Goal: Task Accomplishment & Management: Use online tool/utility

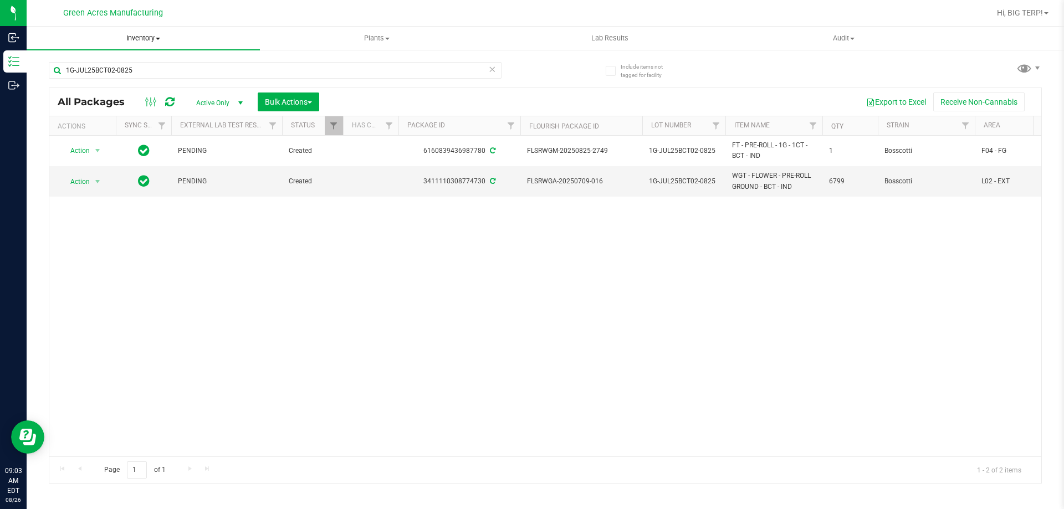
type input "1G-JUL25BCT02-0825"
click at [149, 35] on span "Inventory" at bounding box center [143, 38] width 233 height 10
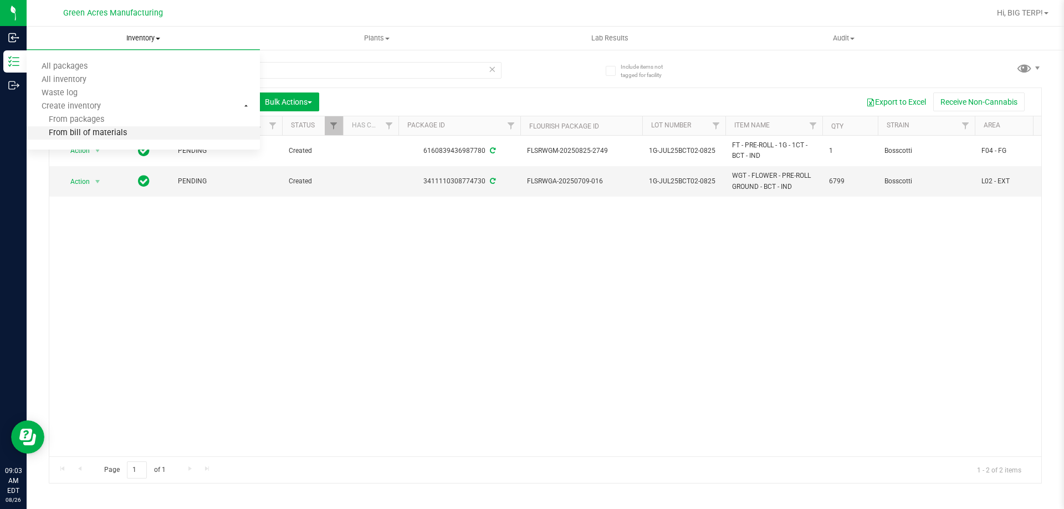
click at [133, 131] on li "From bill of materials" at bounding box center [143, 133] width 233 height 13
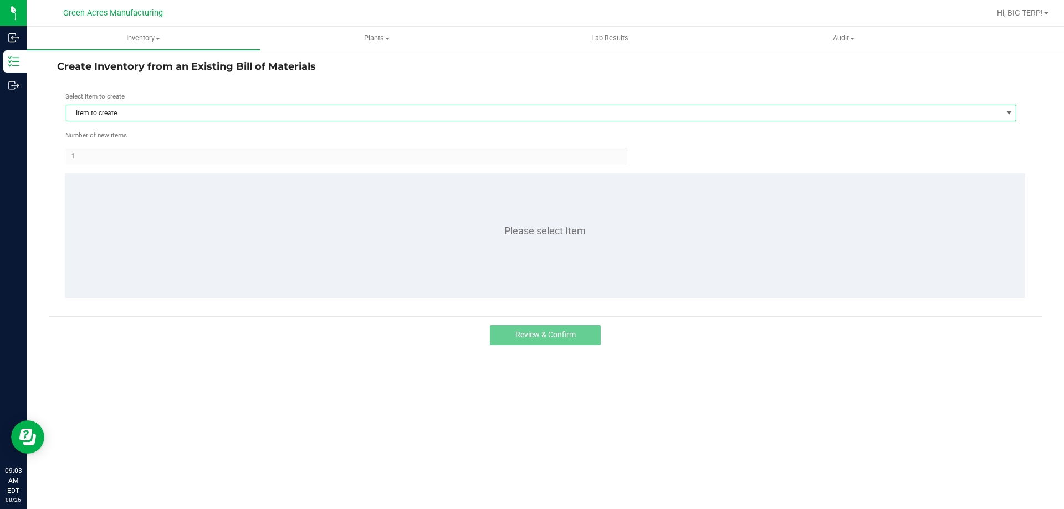
click at [150, 106] on span "Item to create" at bounding box center [535, 113] width 936 height 16
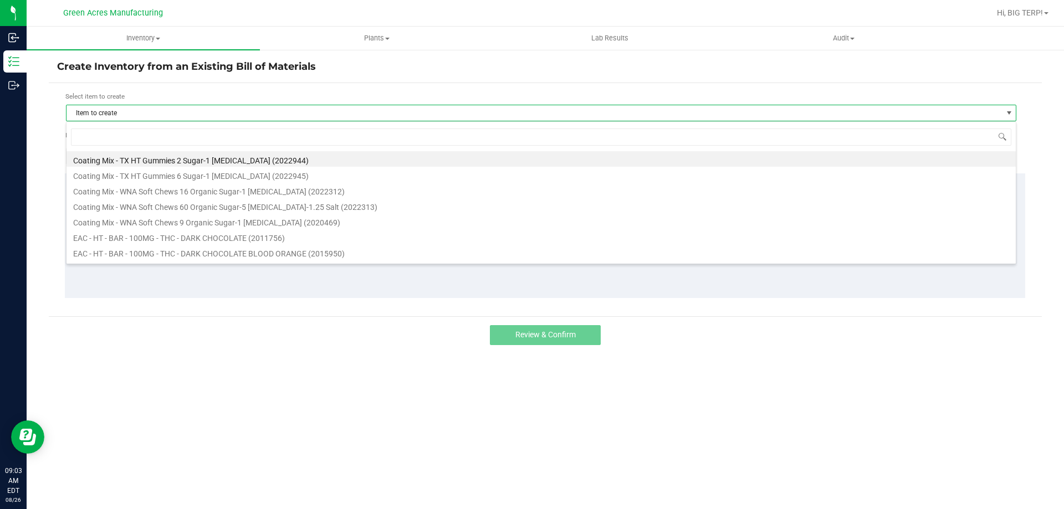
scroll to position [17, 951]
type input "bct"
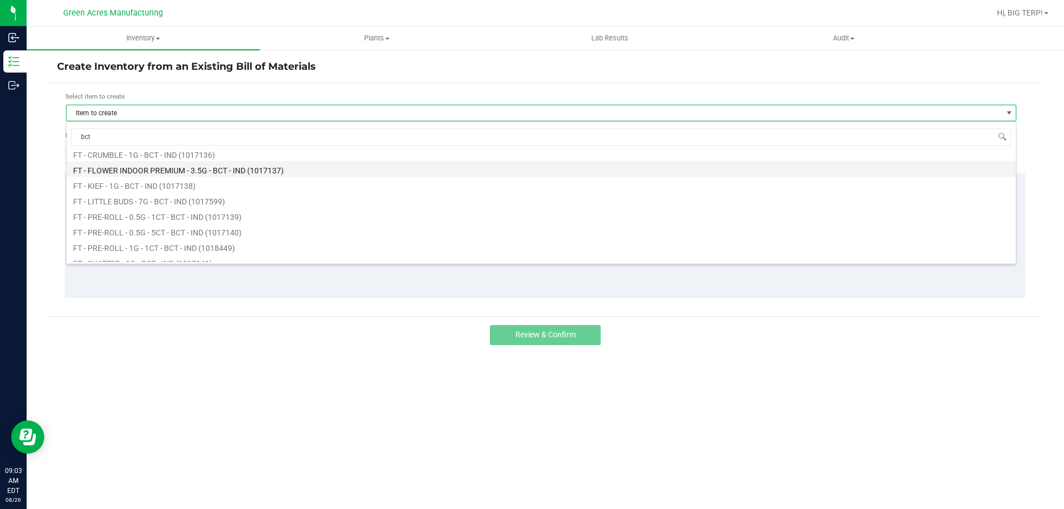
scroll to position [55, 0]
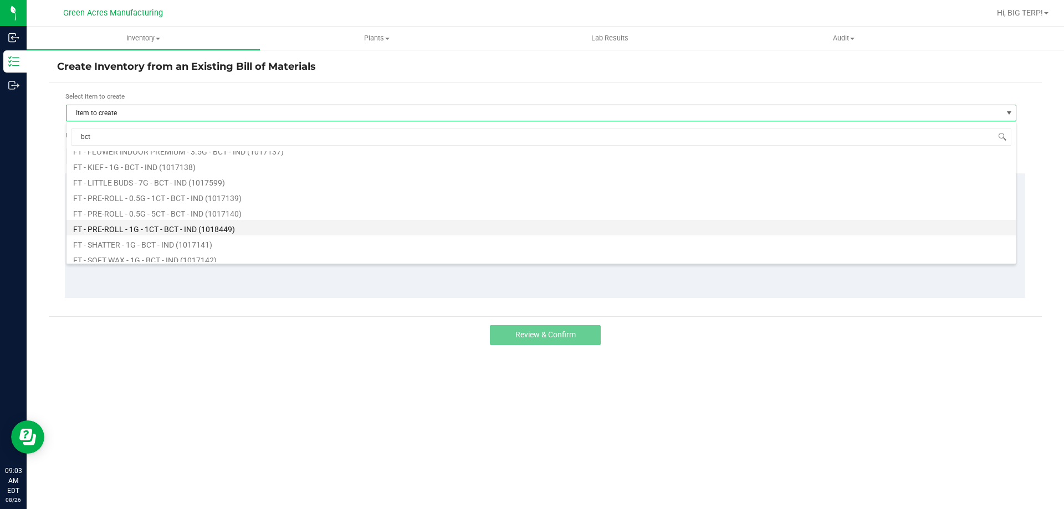
click at [249, 226] on li "FT - PRE-ROLL - 1G - 1CT - BCT - IND (1018449)" at bounding box center [542, 228] width 950 height 16
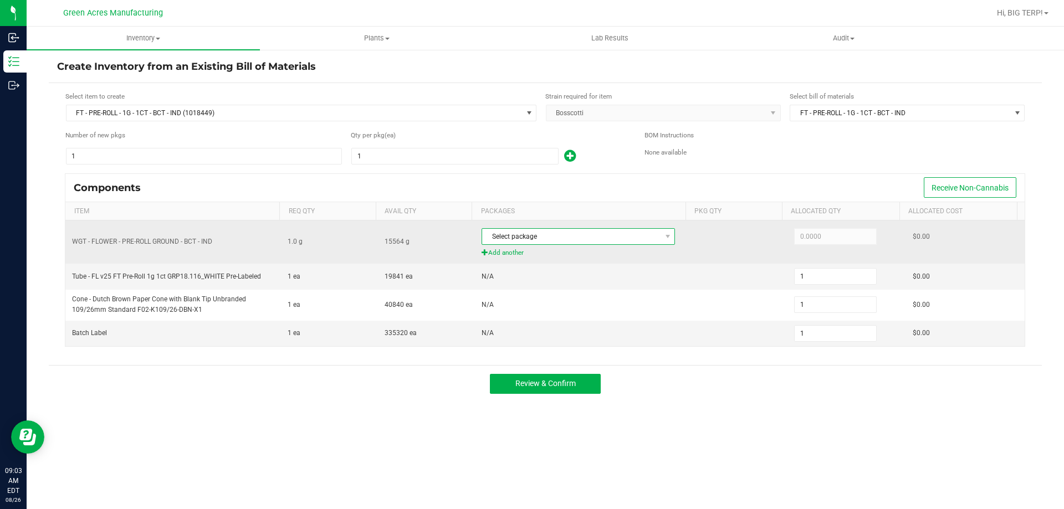
click at [644, 234] on span "Select package" at bounding box center [571, 237] width 178 height 16
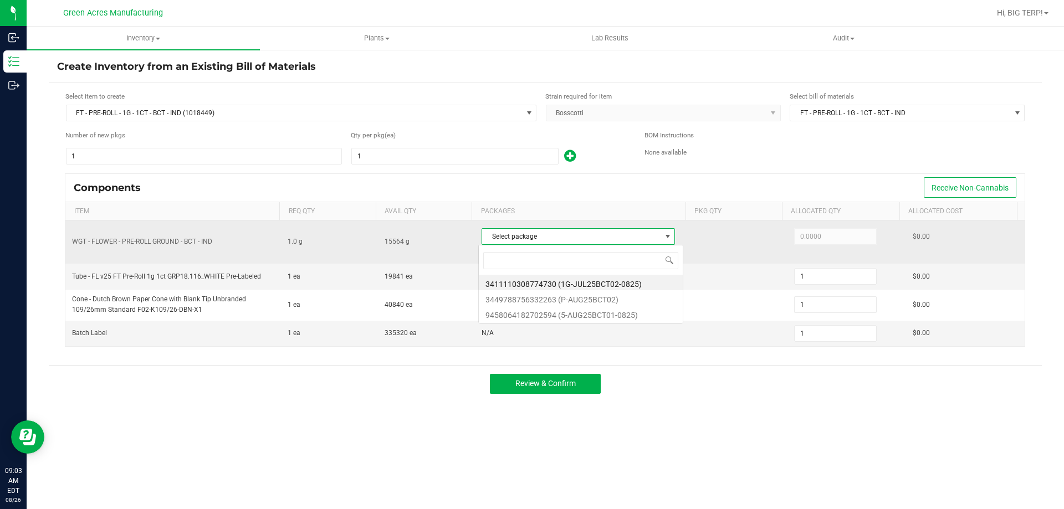
scroll to position [17, 191]
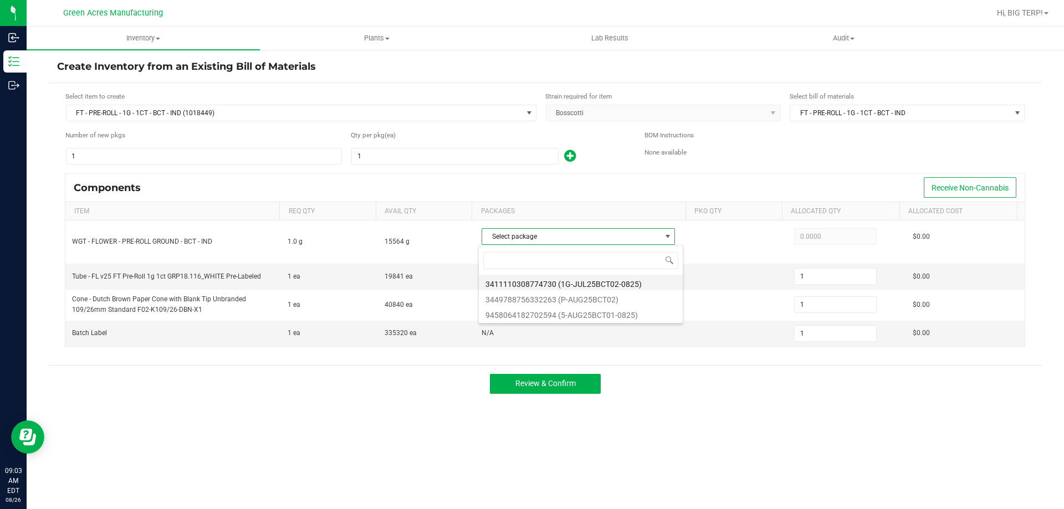
click at [616, 282] on li "3411110308774730 (1G-JUL25BCT02-0825)" at bounding box center [581, 283] width 204 height 16
type input "1.0000"
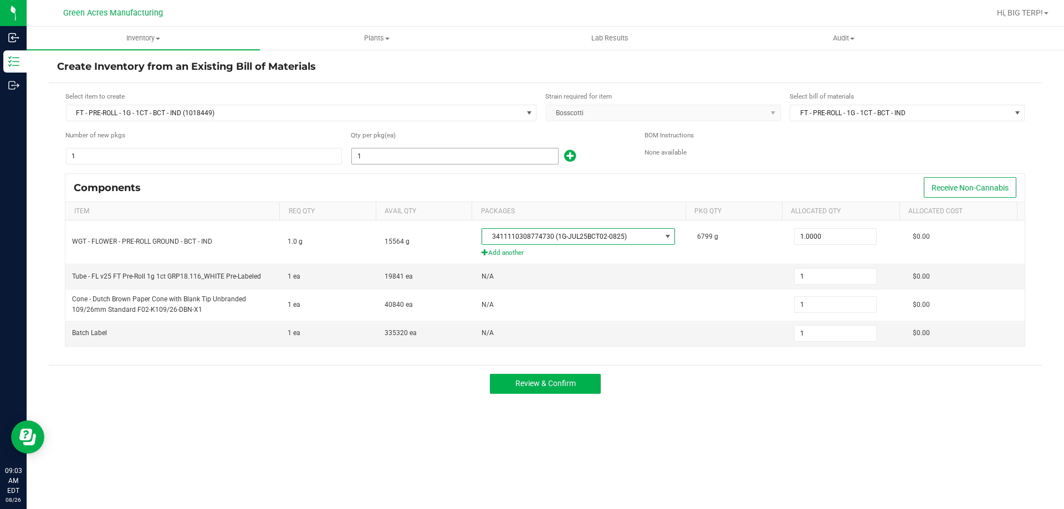
click at [394, 150] on input "1" at bounding box center [455, 157] width 206 height 16
type input "6"
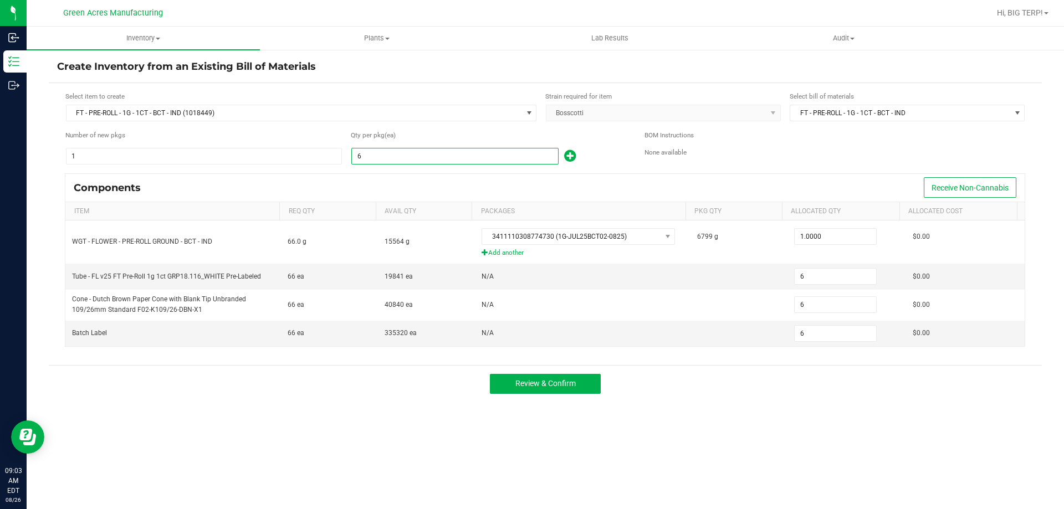
type input "66"
type input "665"
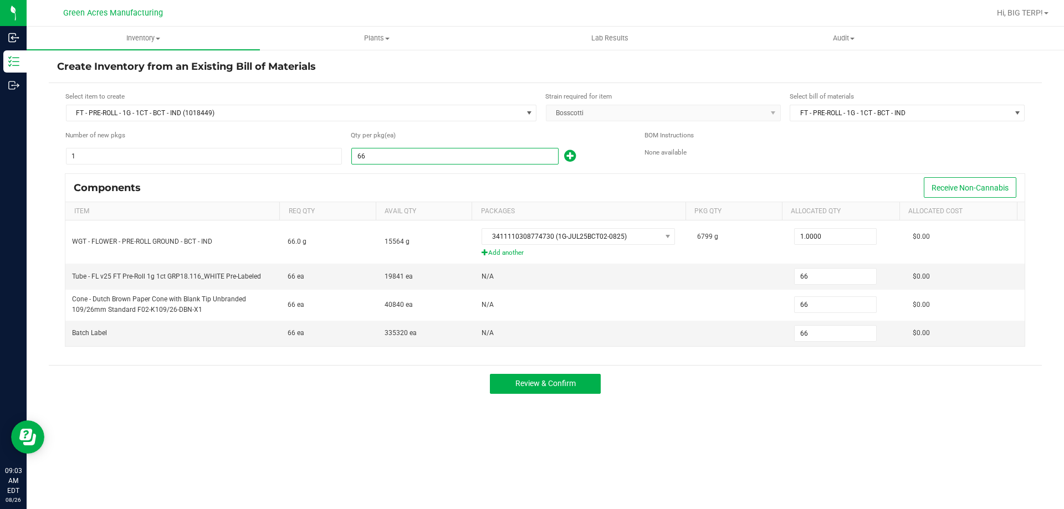
type input "665"
type input "6650"
type input "6,650"
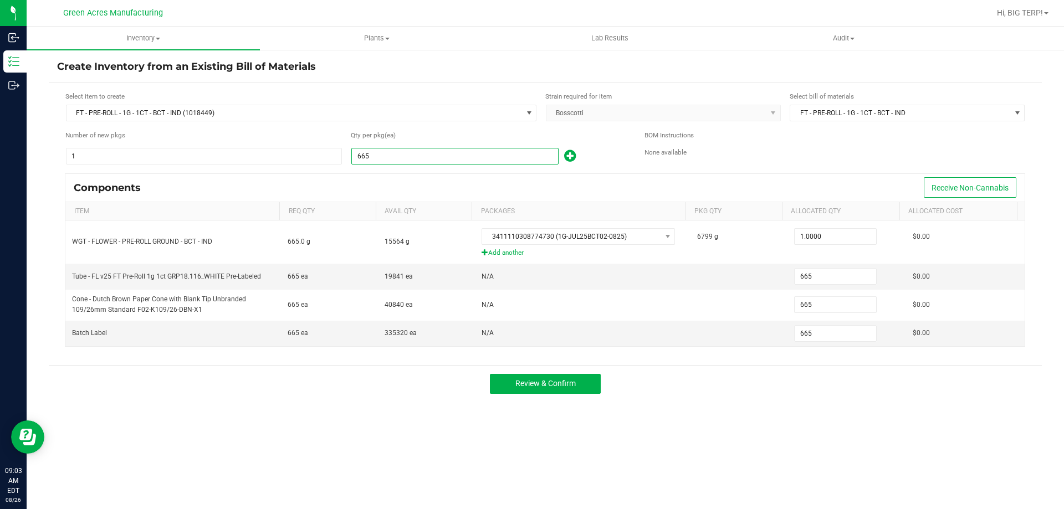
type input "6,650"
click at [555, 380] on span "Review & Confirm" at bounding box center [546, 383] width 60 height 9
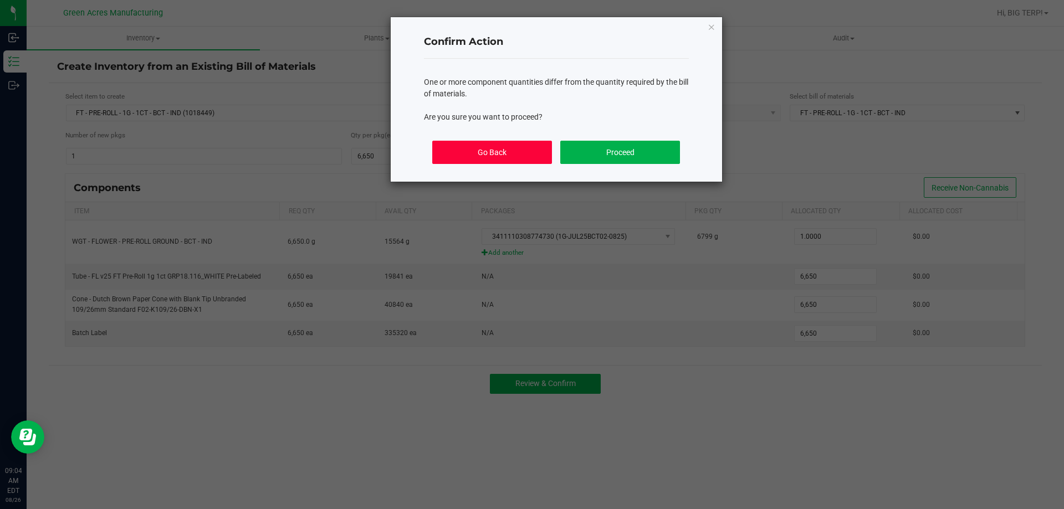
click at [523, 156] on button "Go Back" at bounding box center [491, 152] width 119 height 23
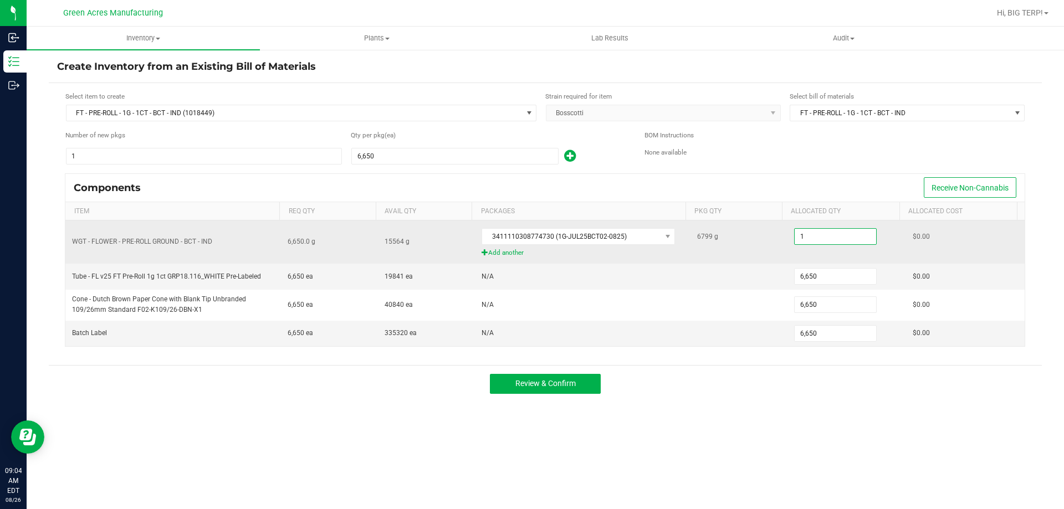
click at [845, 238] on input "1" at bounding box center [835, 237] width 81 height 16
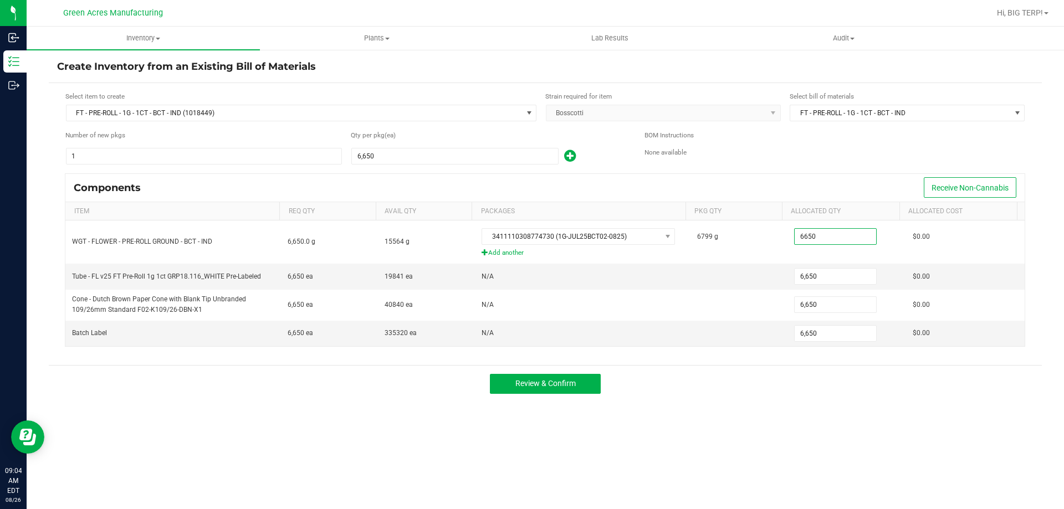
type input "6,650.0000"
click at [789, 395] on div "Review & Confirm" at bounding box center [545, 383] width 993 height 37
click at [584, 380] on button "Review & Confirm" at bounding box center [545, 384] width 111 height 20
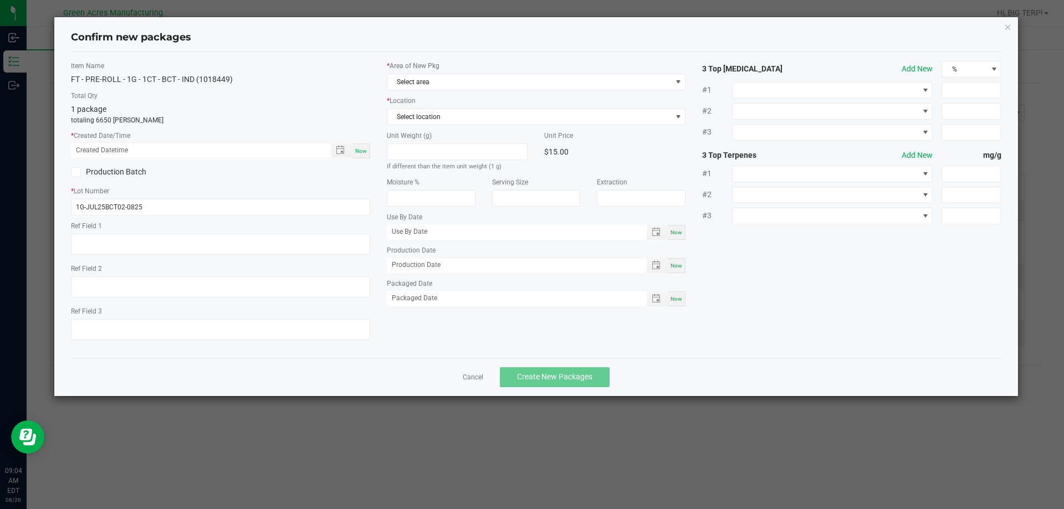
click at [365, 148] on span "Now" at bounding box center [361, 151] width 12 height 6
type input "08/26/2025 09:04 AM"
click at [431, 79] on span "Select area" at bounding box center [529, 82] width 284 height 16
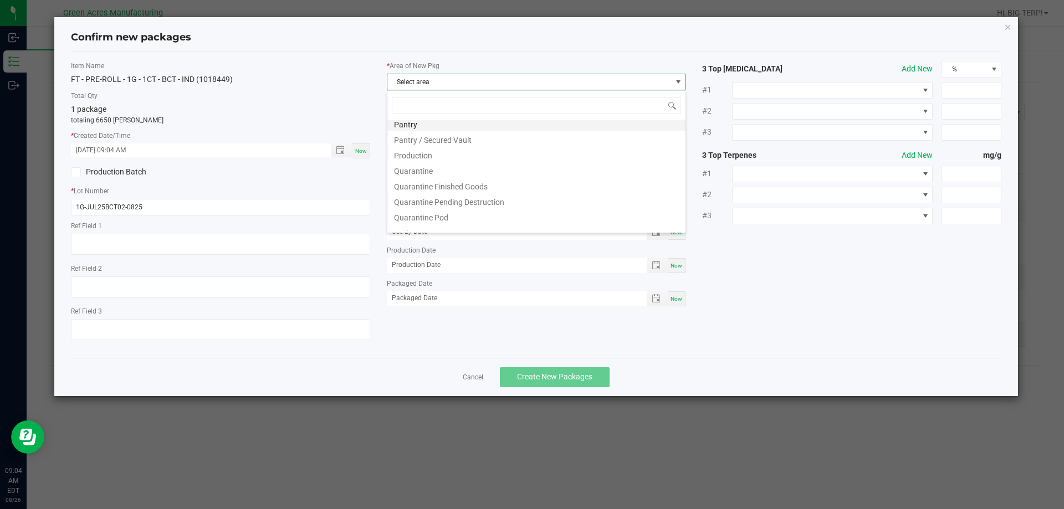
scroll to position [333, 0]
click at [473, 123] on li "Pantry / Secured Vault" at bounding box center [536, 121] width 298 height 16
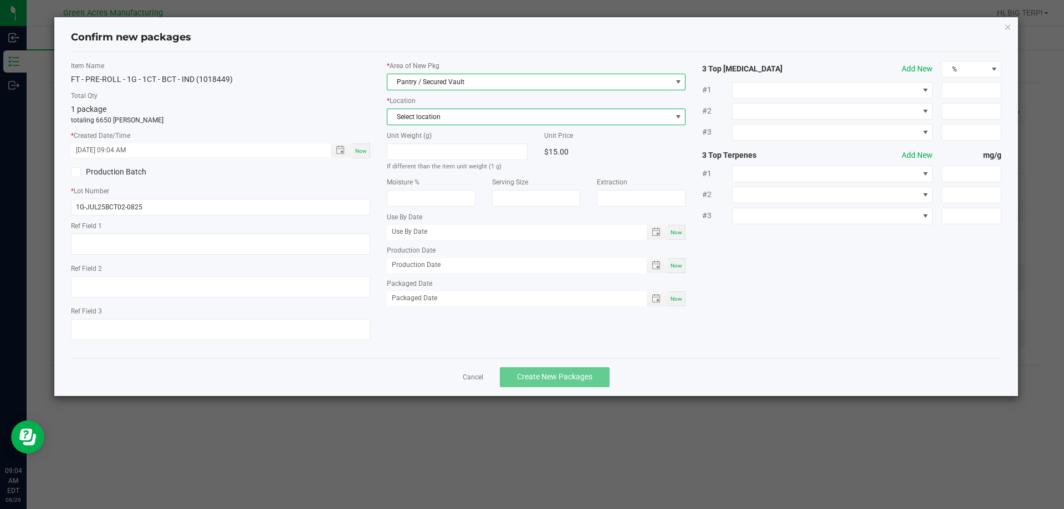
click at [473, 113] on span "Select location" at bounding box center [529, 117] width 284 height 16
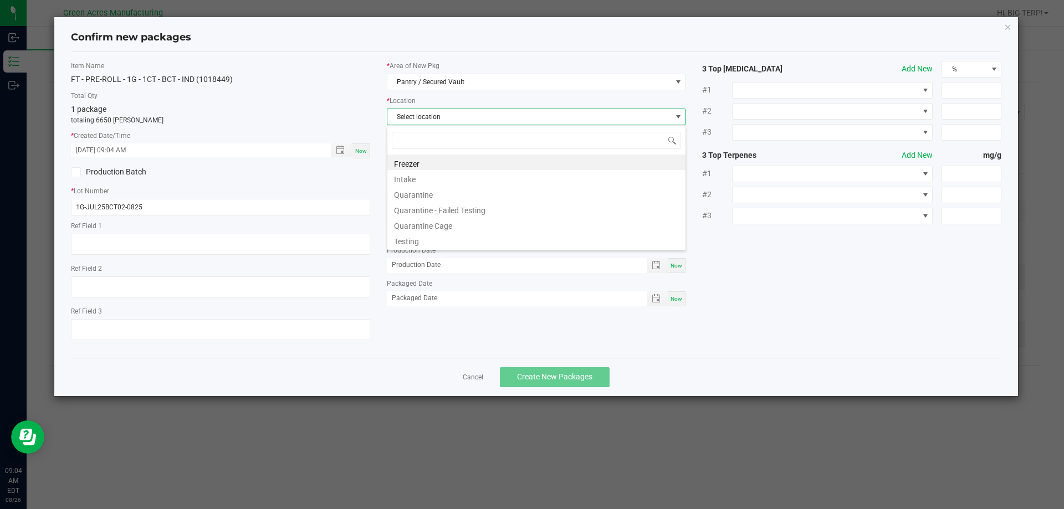
scroll to position [17, 299]
click at [435, 176] on li "Intake" at bounding box center [536, 178] width 298 height 16
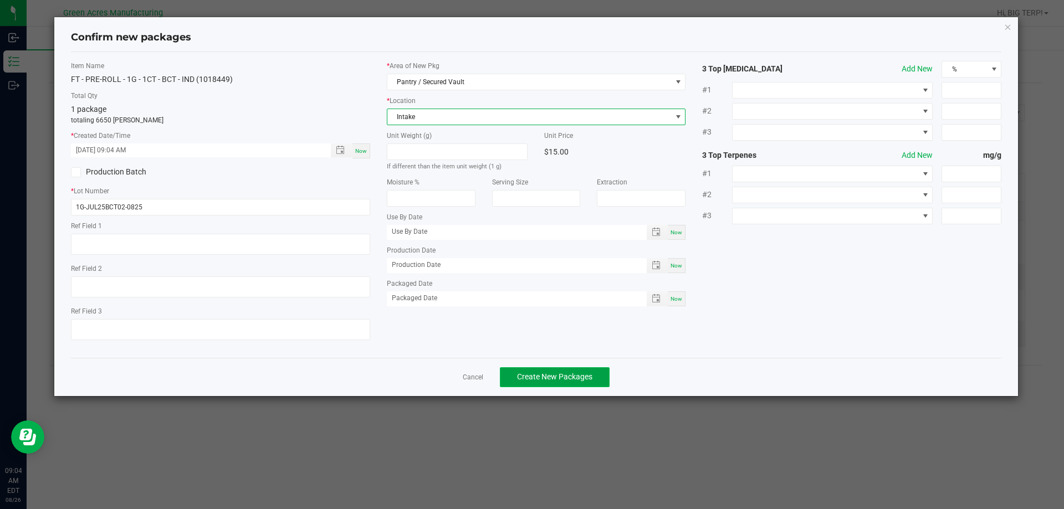
click at [536, 375] on span "Create New Packages" at bounding box center [554, 377] width 75 height 9
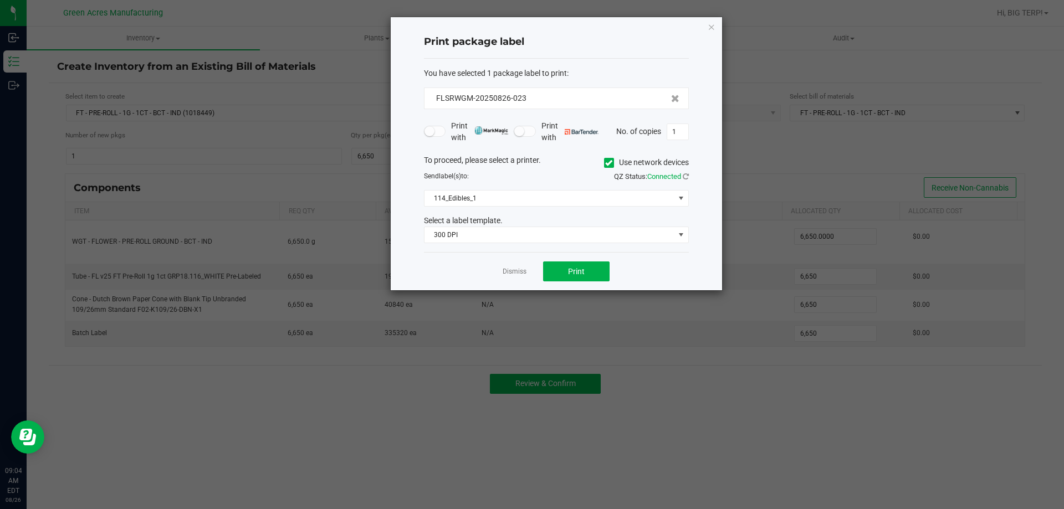
click at [606, 163] on icon at bounding box center [608, 163] width 7 height 0
click at [0, 0] on input "Use network devices" at bounding box center [0, 0] width 0 height 0
click at [557, 205] on span at bounding box center [550, 199] width 250 height 16
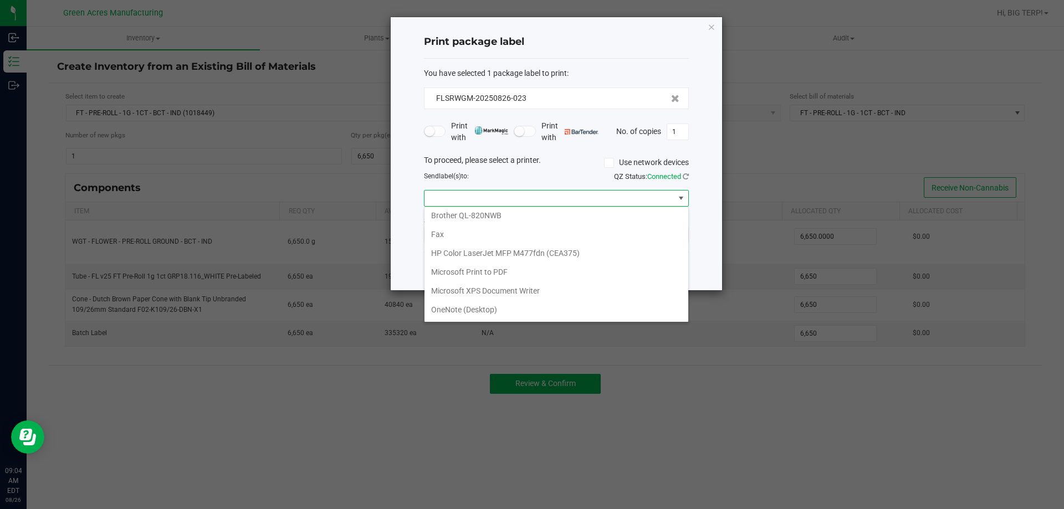
scroll to position [0, 0]
click at [609, 167] on span at bounding box center [609, 163] width 10 height 10
click at [0, 0] on input "Use network devices" at bounding box center [0, 0] width 0 height 0
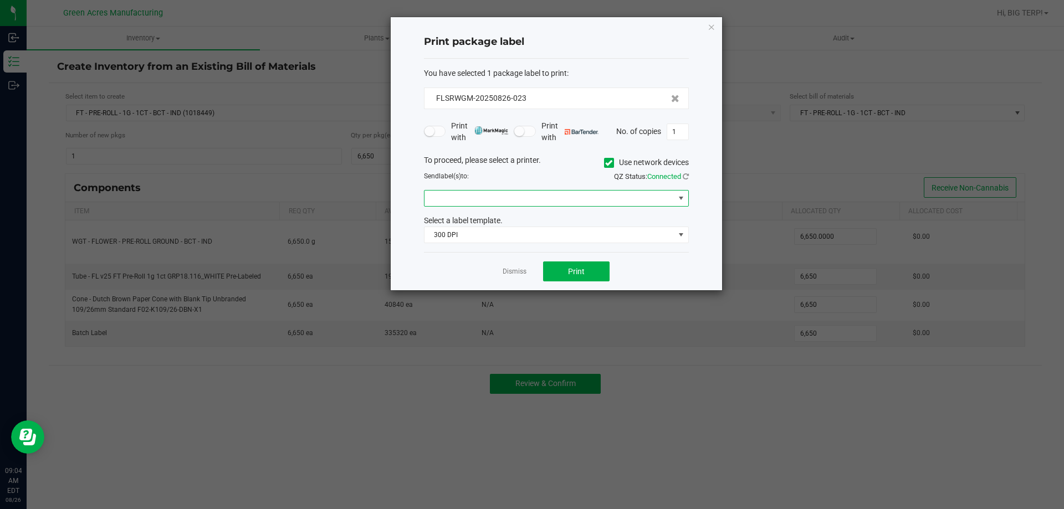
click at [548, 198] on span at bounding box center [550, 199] width 250 height 16
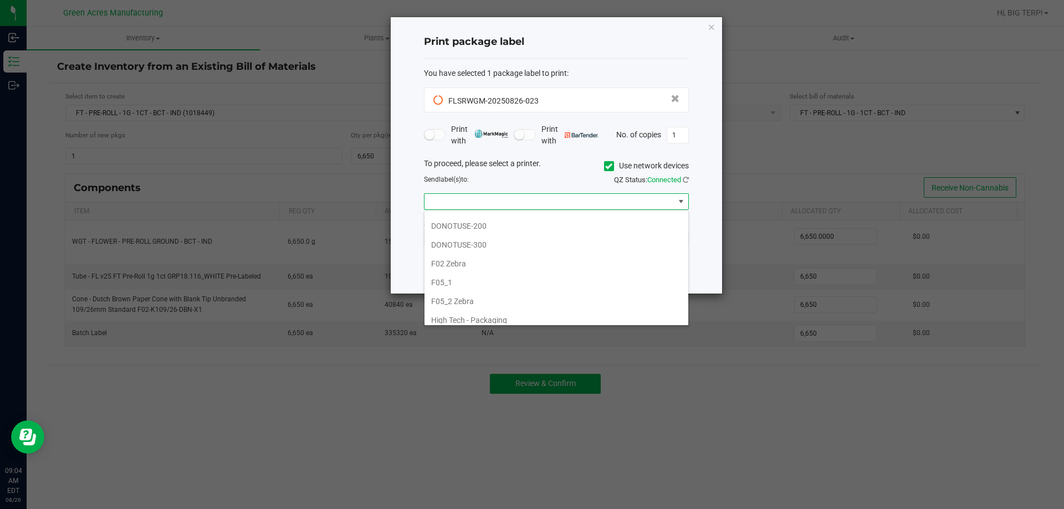
scroll to position [277, 0]
click at [509, 283] on li "F05_2 Zebra" at bounding box center [557, 284] width 264 height 19
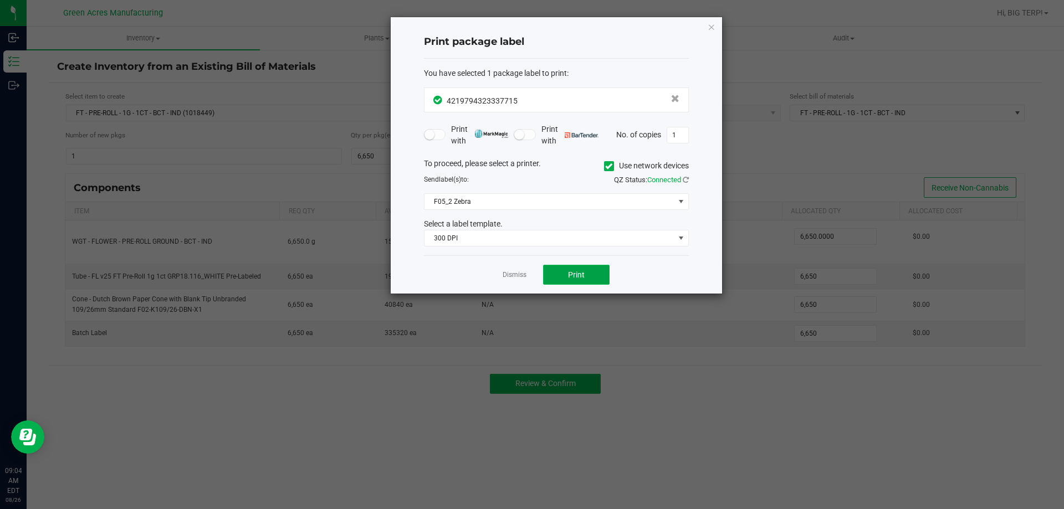
click at [582, 269] on button "Print" at bounding box center [576, 275] width 67 height 20
click at [510, 276] on link "Dismiss" at bounding box center [515, 275] width 24 height 9
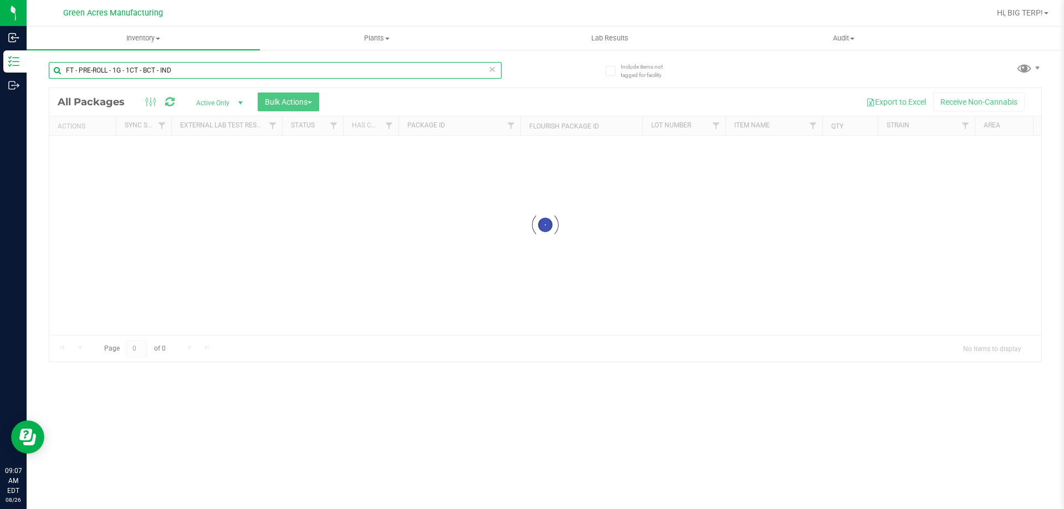
click at [223, 69] on input "FT - PRE-ROLL - 1G - 1CT - BCT - IND" at bounding box center [275, 70] width 453 height 17
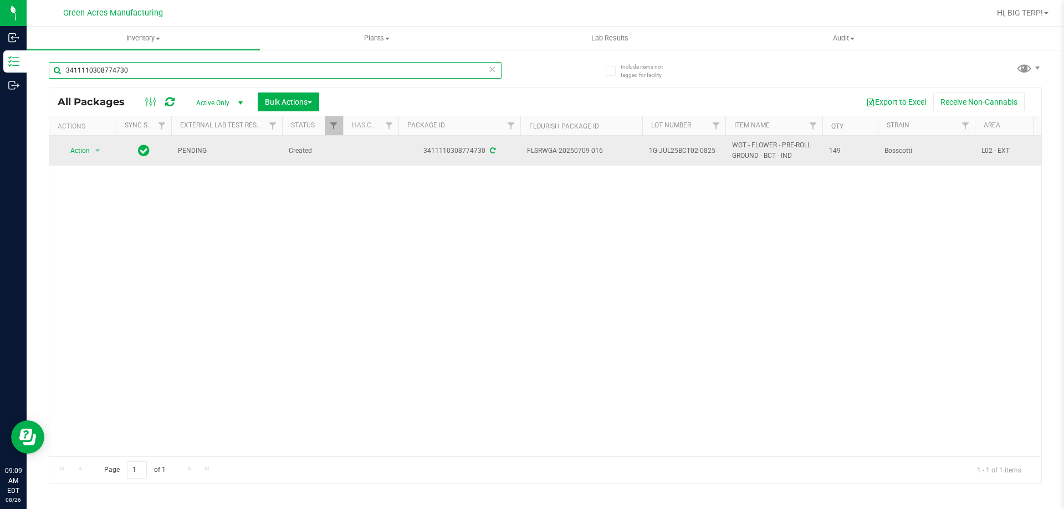
type input "3411110308774730"
click at [80, 149] on span "Action" at bounding box center [75, 151] width 30 height 16
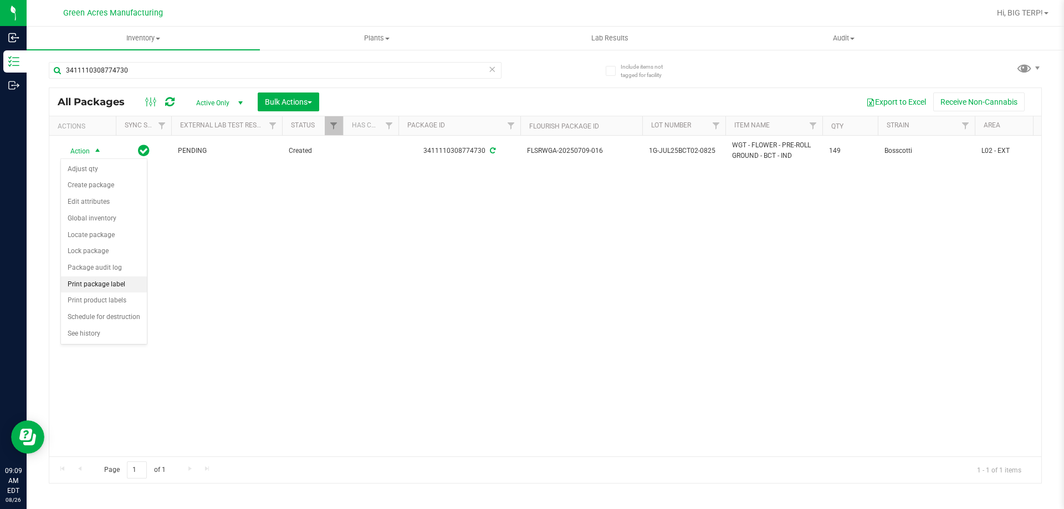
click at [108, 283] on li "Print package label" at bounding box center [104, 285] width 86 height 17
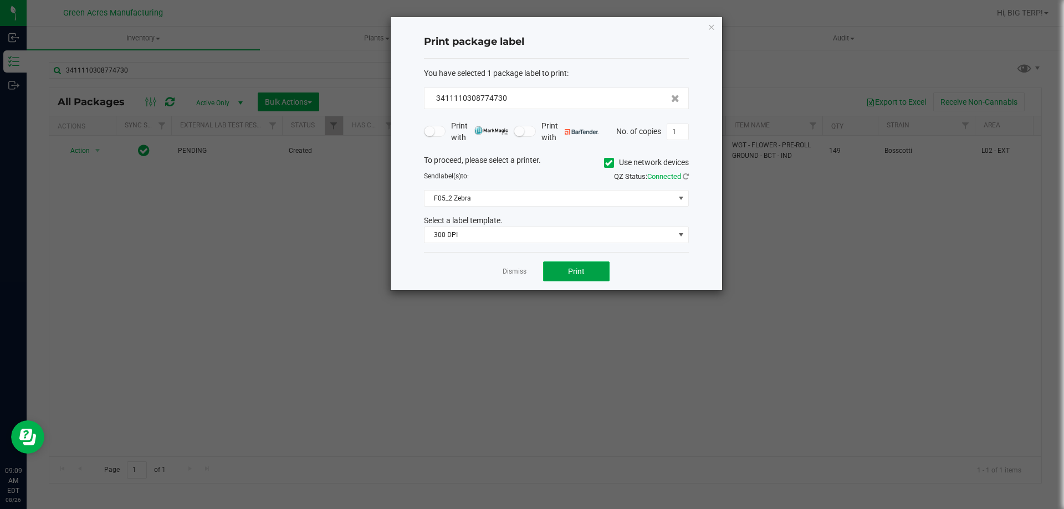
click at [570, 270] on span "Print" at bounding box center [576, 271] width 17 height 9
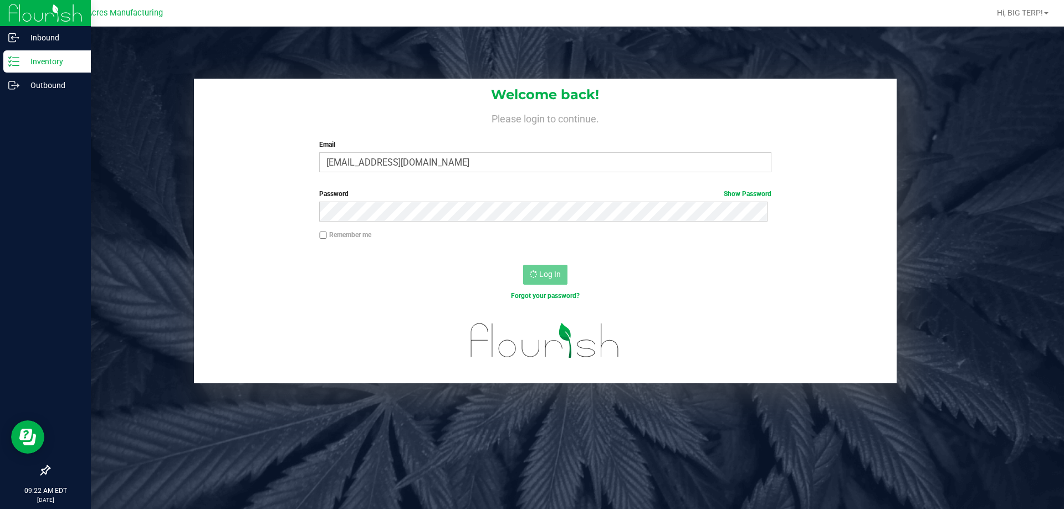
click at [21, 61] on p "Inventory" at bounding box center [52, 61] width 67 height 13
click at [49, 37] on p "Inbound" at bounding box center [52, 37] width 67 height 13
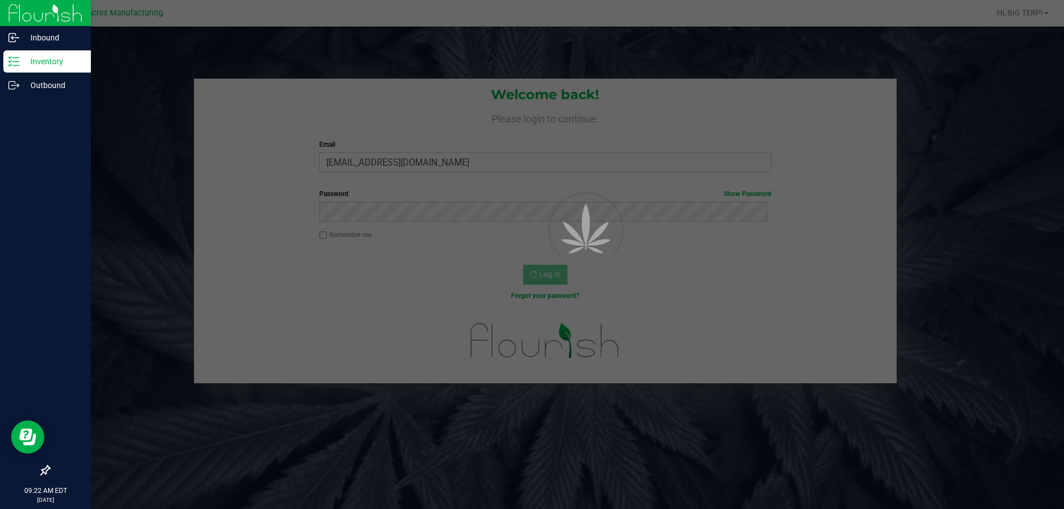
click at [40, 64] on p "Inventory" at bounding box center [52, 61] width 67 height 13
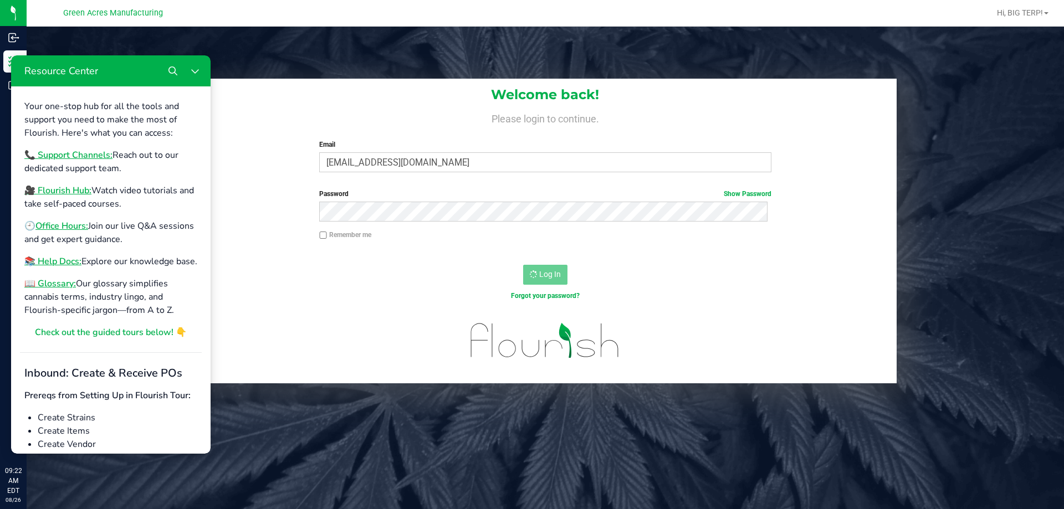
click at [96, 39] on div "Welcome back! Please login to continue. Email jcairns@liveparallel.com Required…" at bounding box center [546, 281] width 1038 height 509
click at [199, 65] on button "Close Resource Center" at bounding box center [195, 71] width 22 height 22
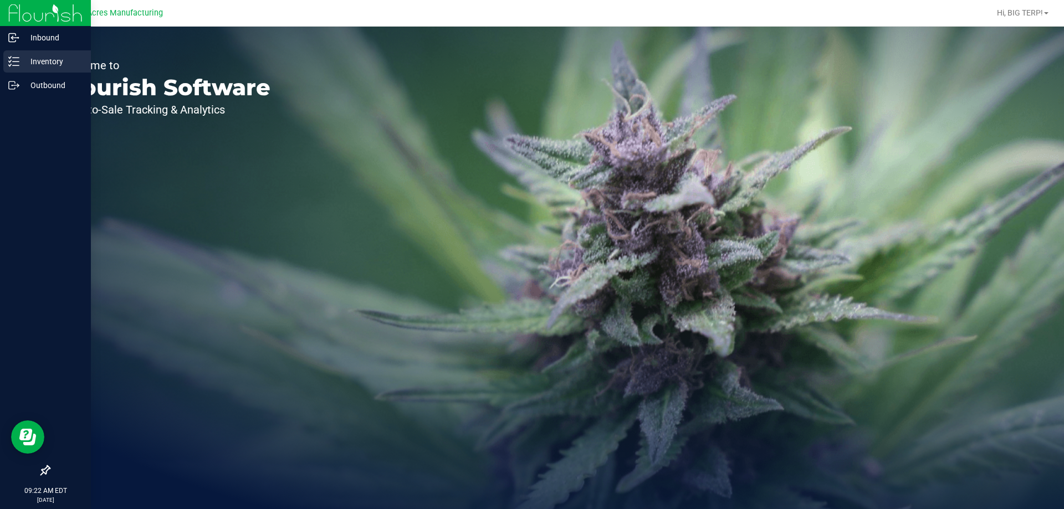
click at [22, 65] on p "Inventory" at bounding box center [52, 61] width 67 height 13
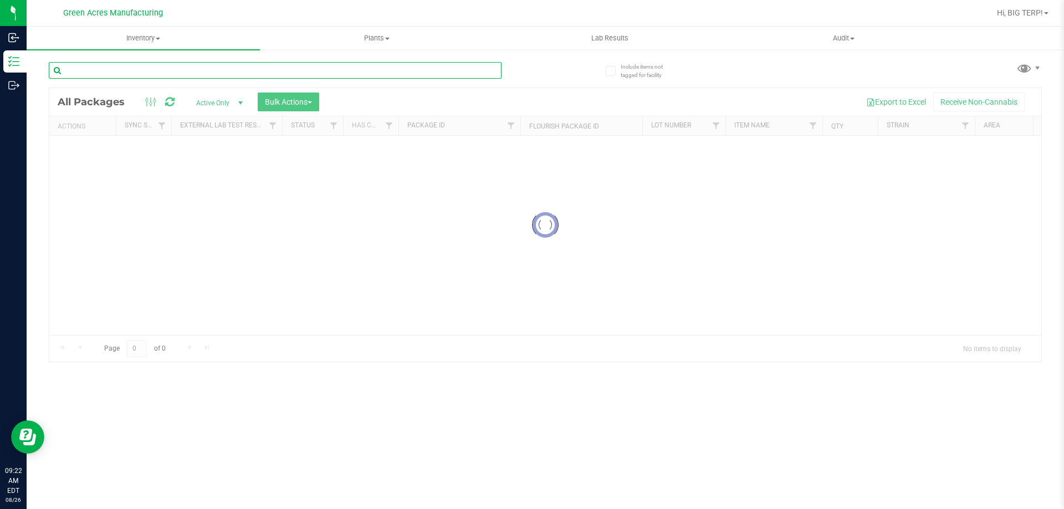
click at [132, 71] on input "text" at bounding box center [275, 70] width 453 height 17
type input "1G-JUL25BCT02-0825"
click at [211, 243] on div at bounding box center [545, 225] width 992 height 274
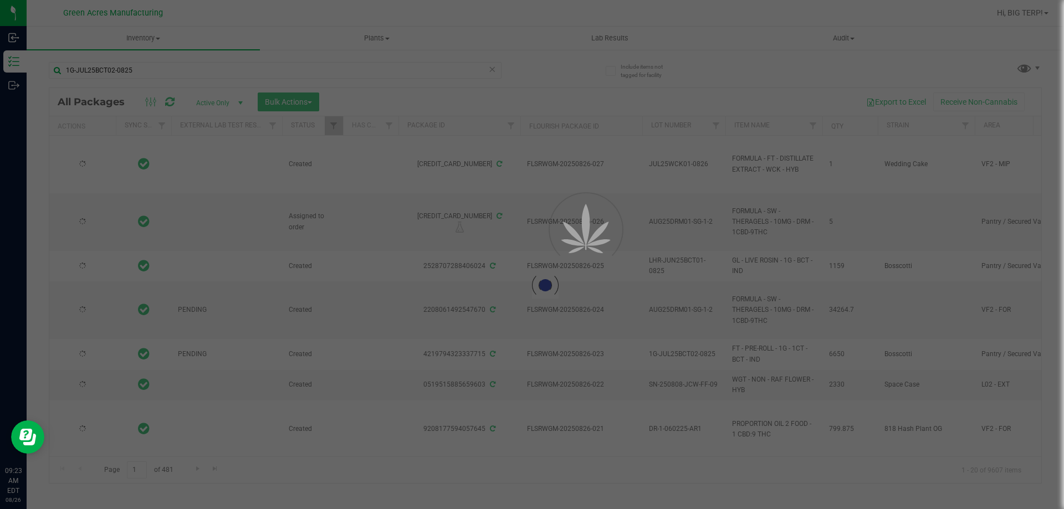
type input "[DATE]"
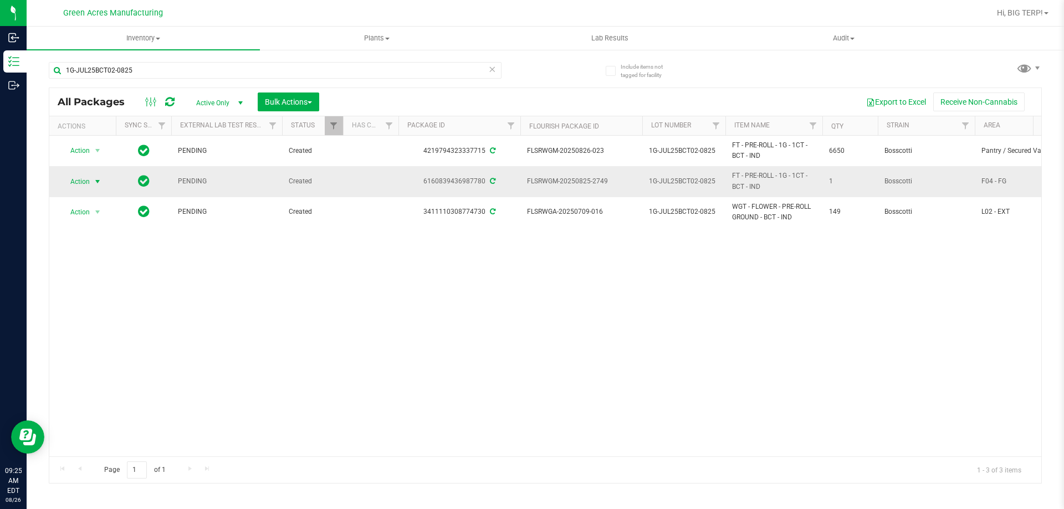
click at [99, 180] on span "select" at bounding box center [97, 181] width 9 height 9
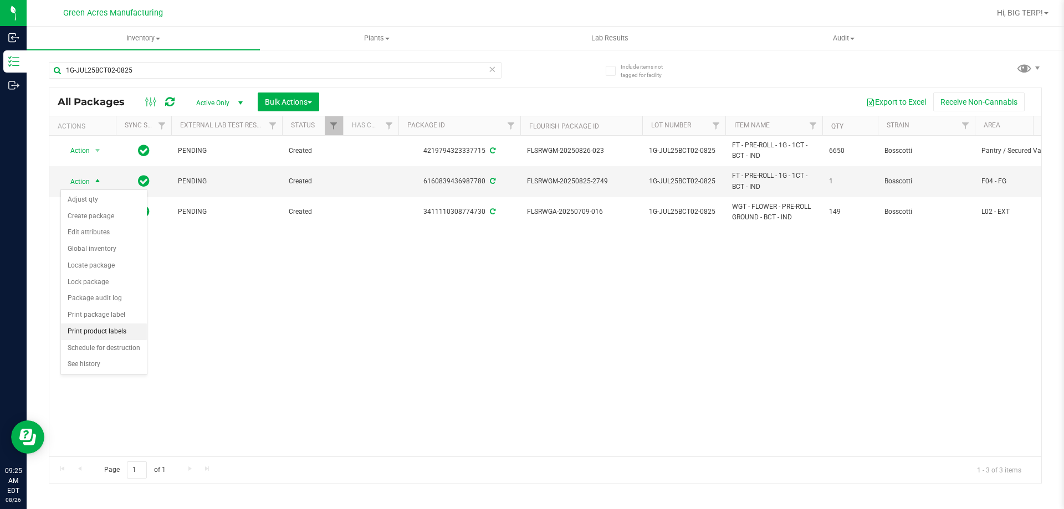
click at [120, 335] on li "Print product labels" at bounding box center [104, 332] width 86 height 17
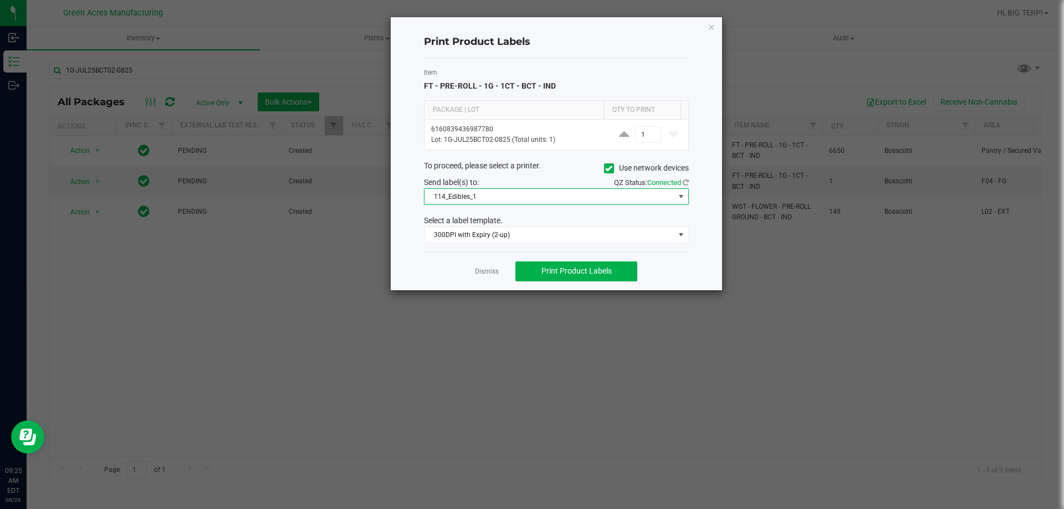
click at [452, 201] on span "114_Edibles_1" at bounding box center [550, 197] width 250 height 16
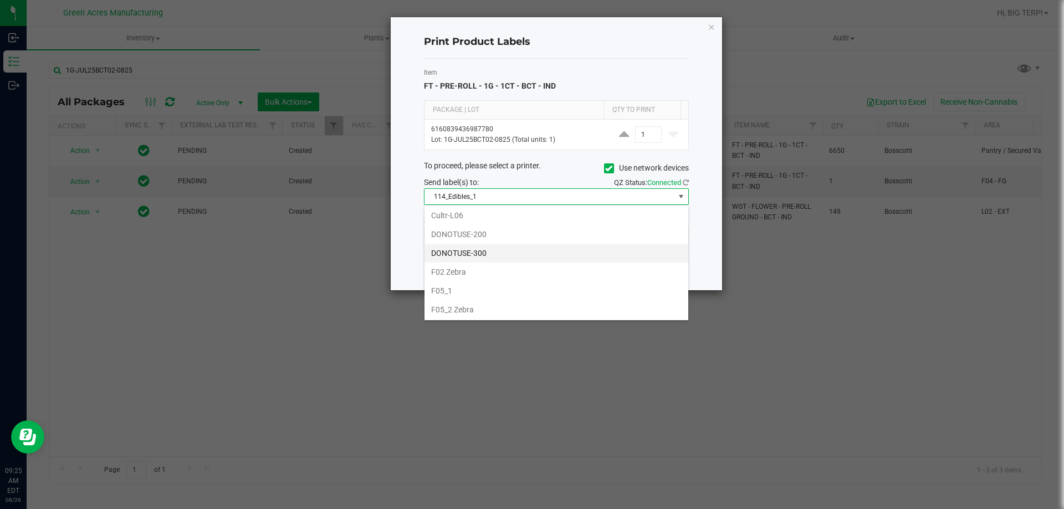
scroll to position [277, 0]
click at [450, 269] on li "F05_1" at bounding box center [557, 260] width 264 height 19
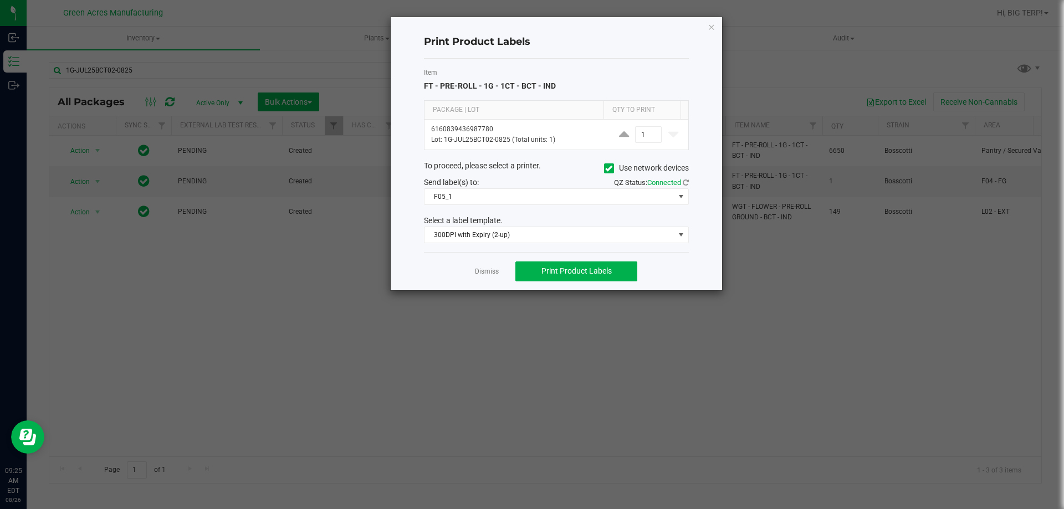
click at [437, 269] on div "Dismiss Print Product Labels" at bounding box center [556, 271] width 265 height 38
click at [476, 239] on span "300DPI with Expiry (2-up)" at bounding box center [550, 235] width 250 height 16
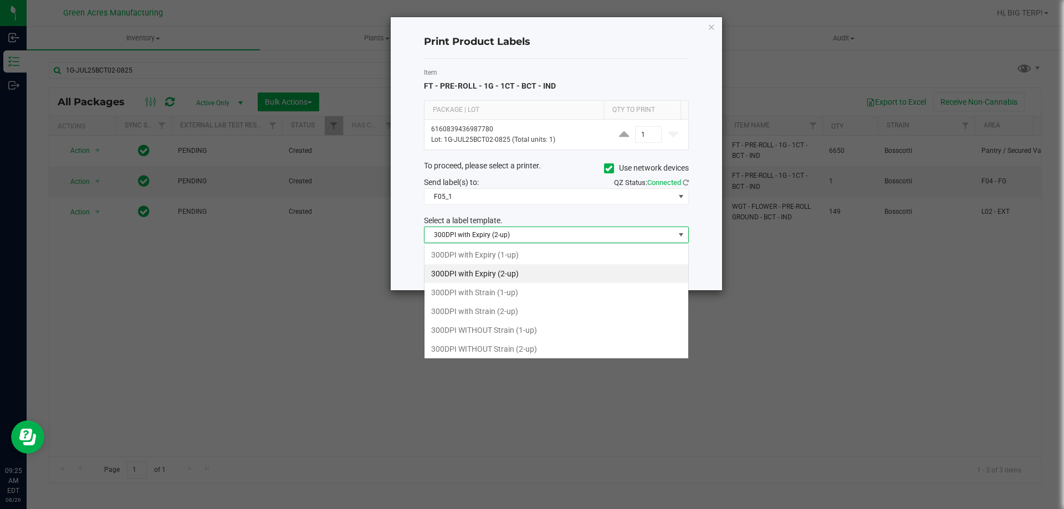
scroll to position [17, 265]
click at [484, 317] on li "300DPI with Strain (2-up)" at bounding box center [557, 311] width 264 height 19
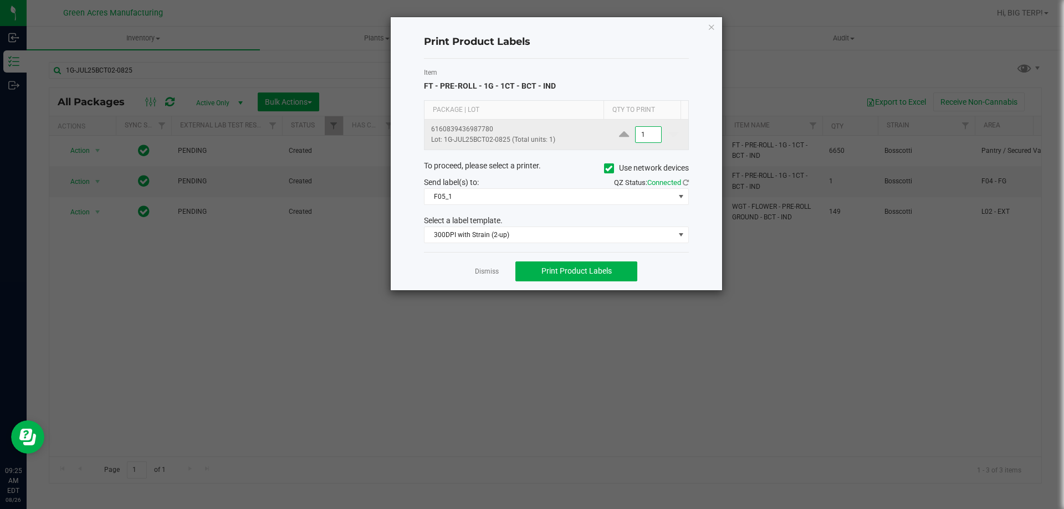
click at [646, 134] on input "1" at bounding box center [648, 135] width 25 height 16
type input "1,200"
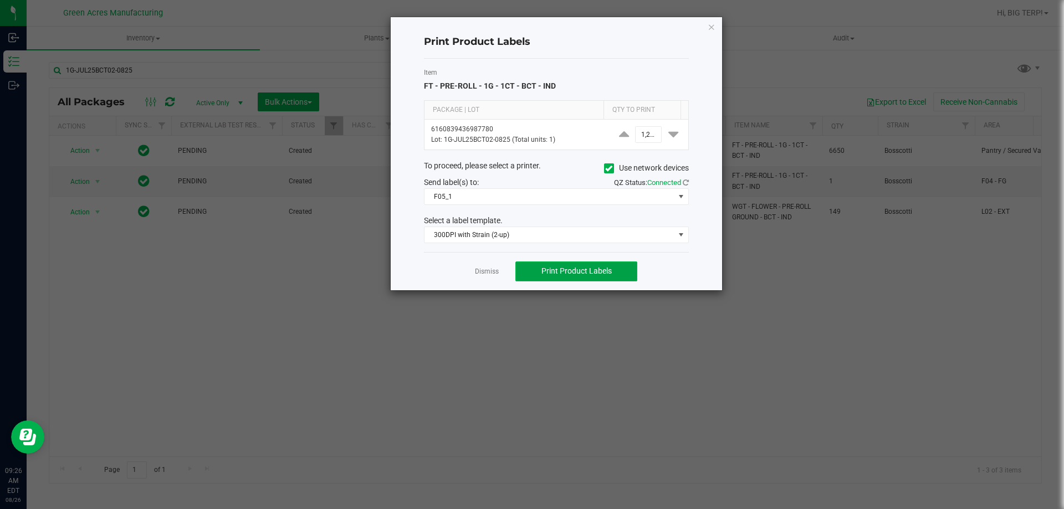
click at [570, 266] on button "Print Product Labels" at bounding box center [577, 272] width 122 height 20
